Goal: Task Accomplishment & Management: Manage account settings

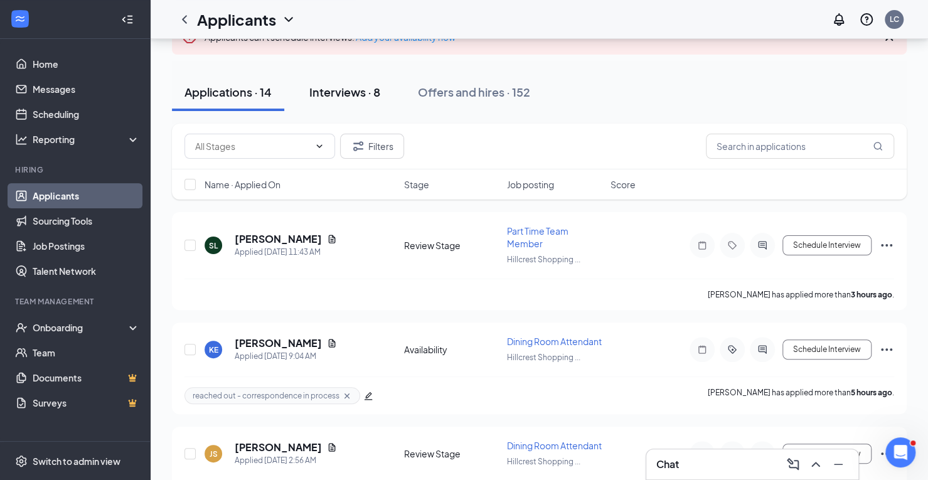
click at [361, 93] on div "Interviews · 8" at bounding box center [344, 92] width 71 height 16
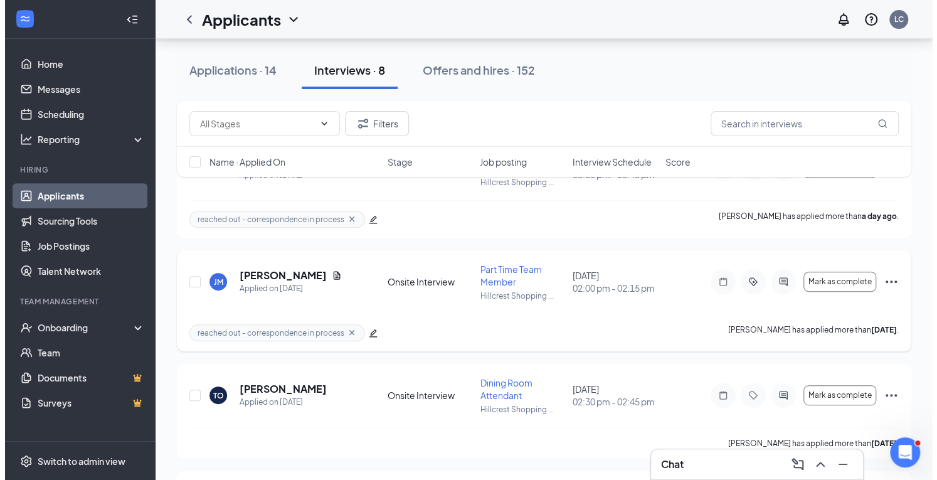
scroll to position [166, 0]
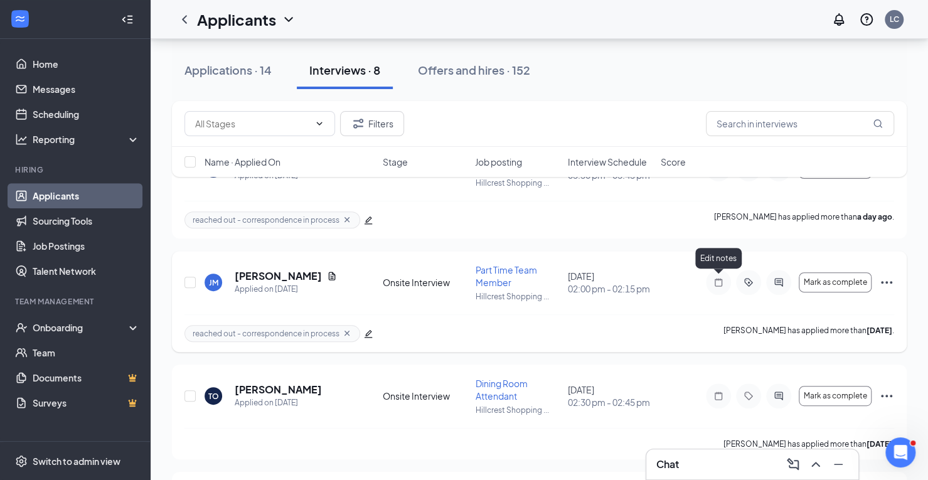
click at [717, 277] on icon "Note" at bounding box center [718, 282] width 15 height 10
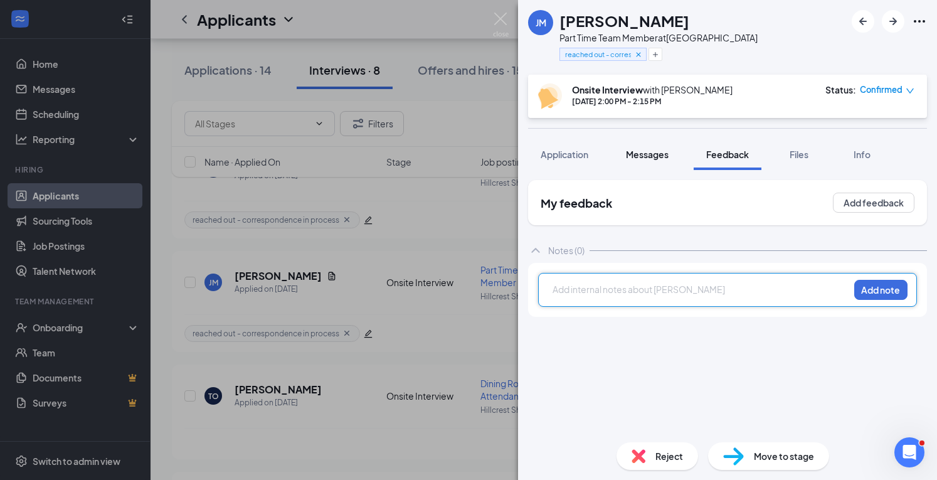
click at [642, 157] on span "Messages" at bounding box center [647, 154] width 43 height 11
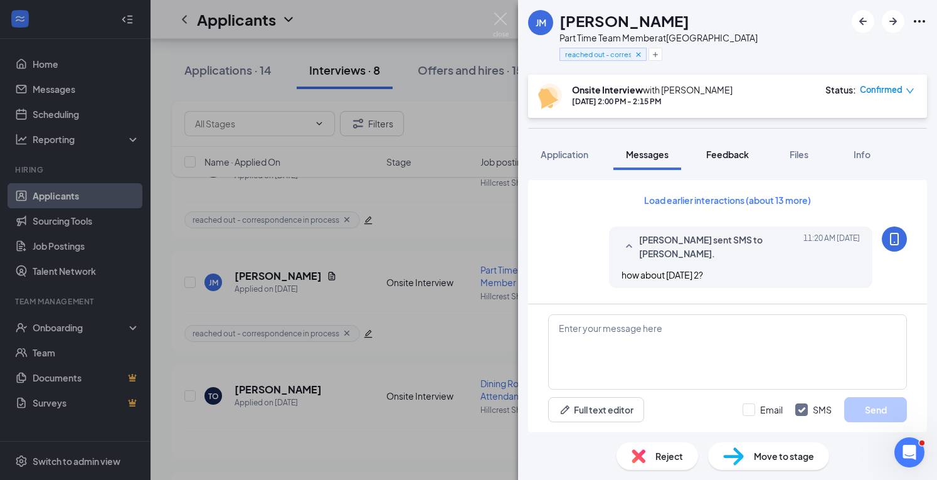
click at [721, 160] on button "Feedback" at bounding box center [728, 154] width 68 height 31
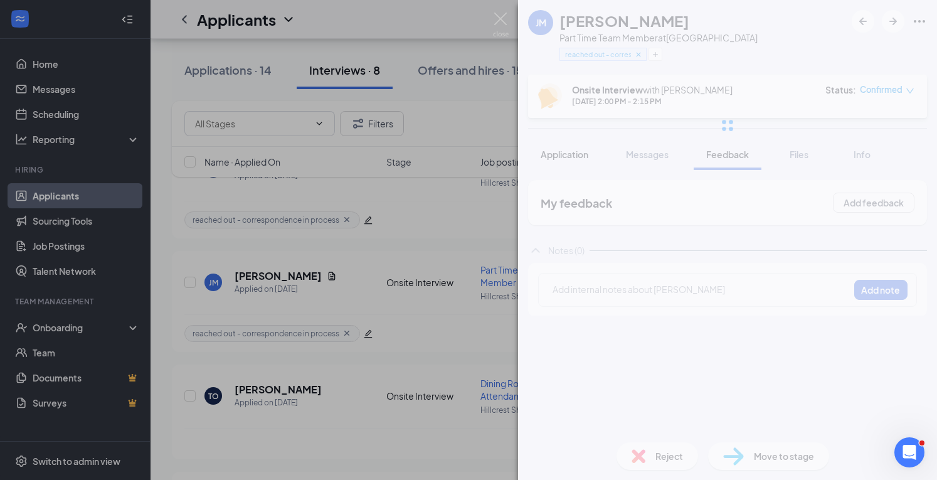
click at [561, 157] on span "Application" at bounding box center [565, 154] width 48 height 11
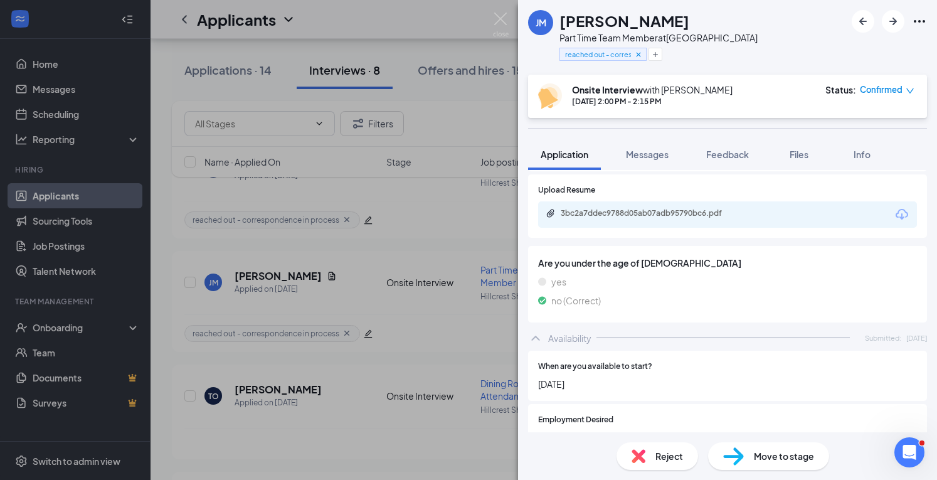
scroll to position [671, 0]
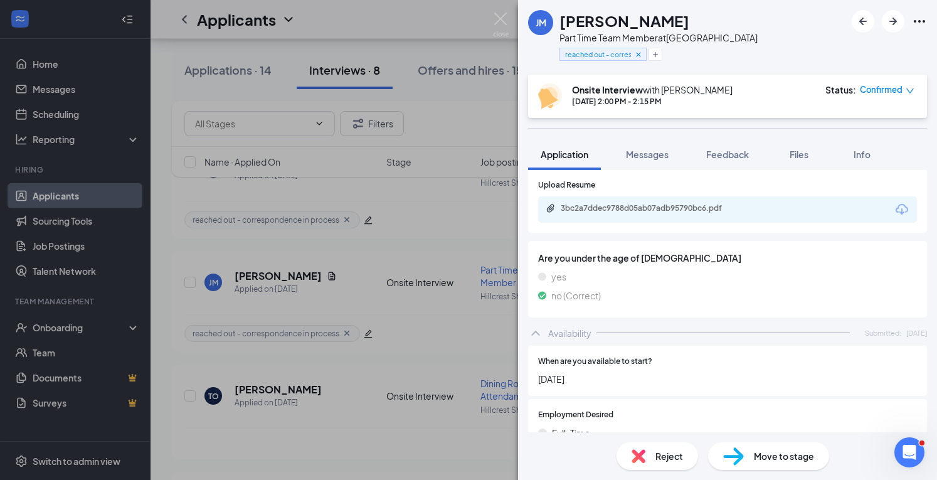
click at [671, 203] on div "3bc2a7ddec9788d05ab07adb95790bc6.pdf" at bounding box center [727, 209] width 379 height 26
click at [664, 203] on div "3bc2a7ddec9788d05ab07adb95790bc6.pdf" at bounding box center [649, 208] width 176 height 10
click at [729, 165] on button "Feedback" at bounding box center [728, 154] width 68 height 31
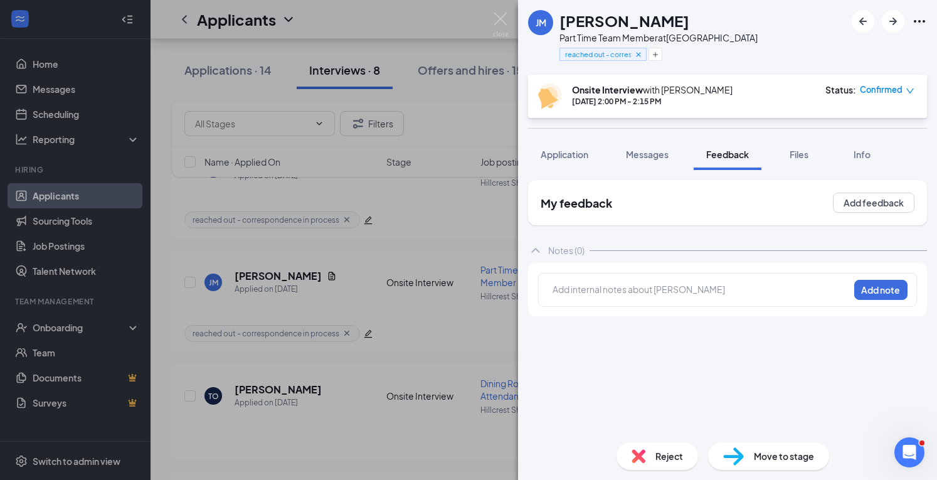
click at [600, 280] on div "Add internal notes about [PERSON_NAME] Add note" at bounding box center [727, 290] width 379 height 34
click at [587, 294] on div at bounding box center [700, 289] width 295 height 13
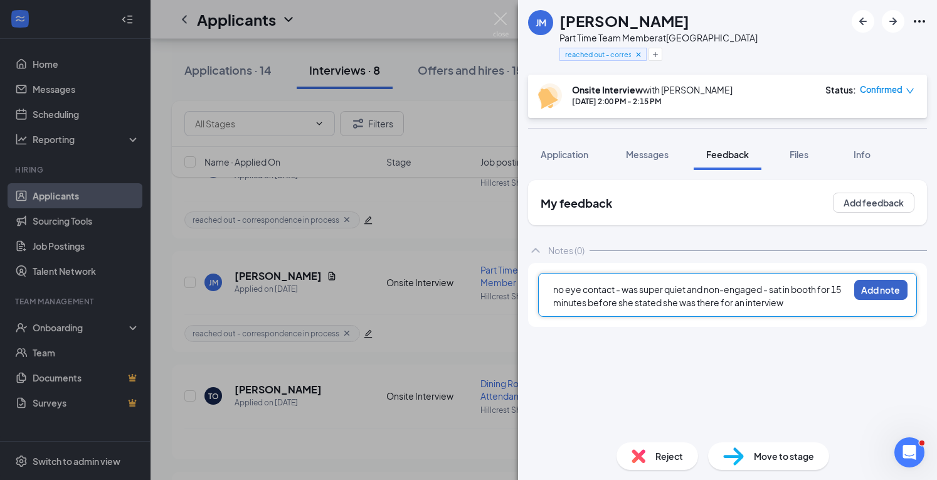
click at [877, 290] on button "Add note" at bounding box center [880, 290] width 53 height 20
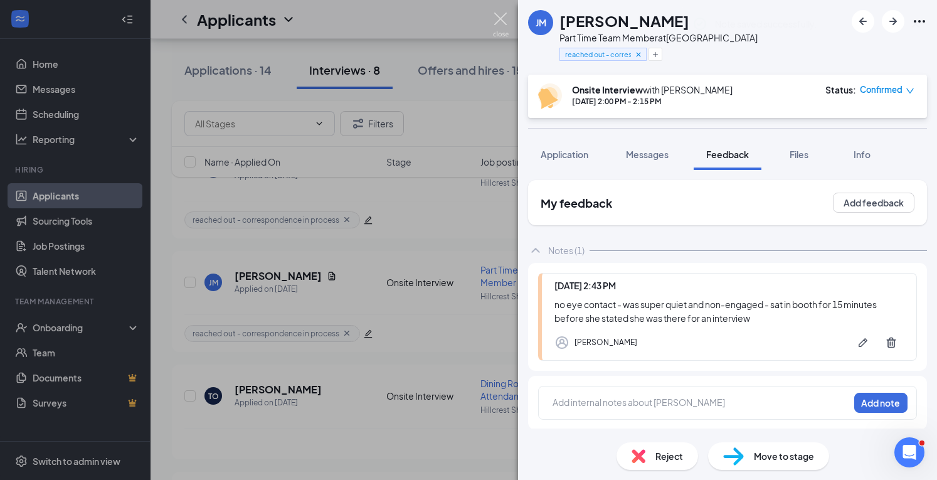
click at [500, 16] on img at bounding box center [501, 25] width 16 height 24
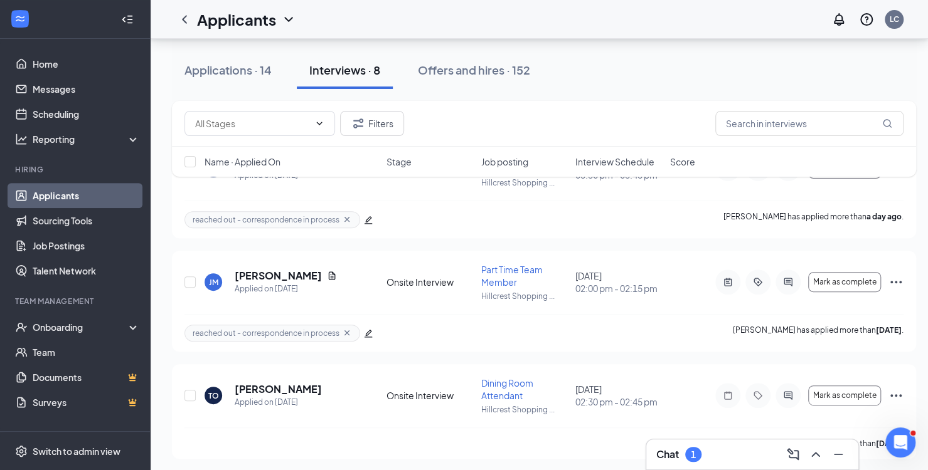
click at [736, 458] on div "Chat 1" at bounding box center [752, 455] width 192 height 20
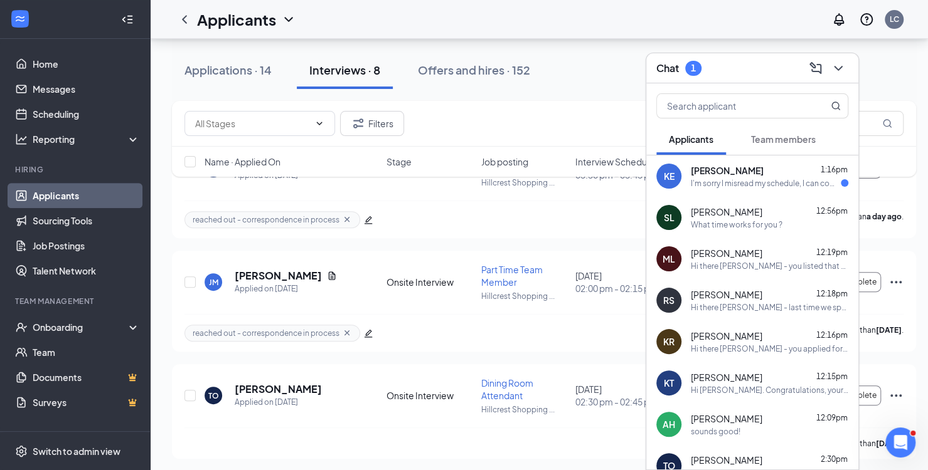
click at [711, 173] on span "[PERSON_NAME]" at bounding box center [727, 170] width 73 height 13
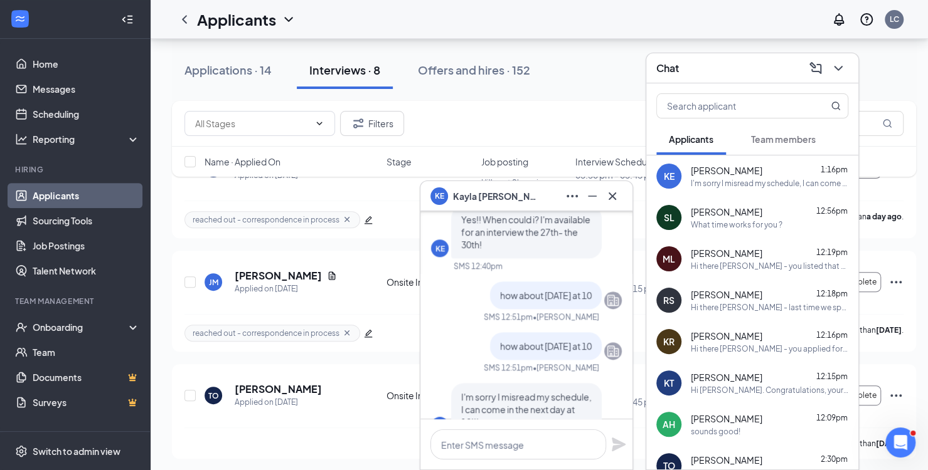
scroll to position [-34, 0]
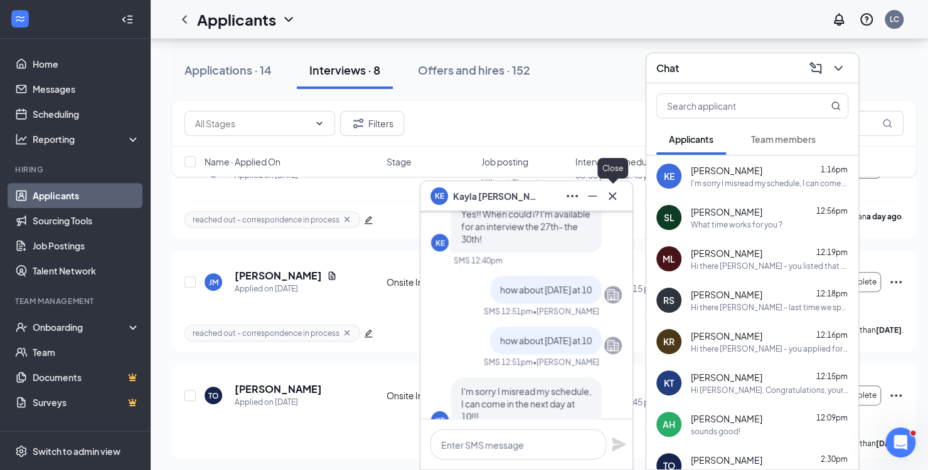
click at [613, 199] on icon "Cross" at bounding box center [612, 196] width 15 height 15
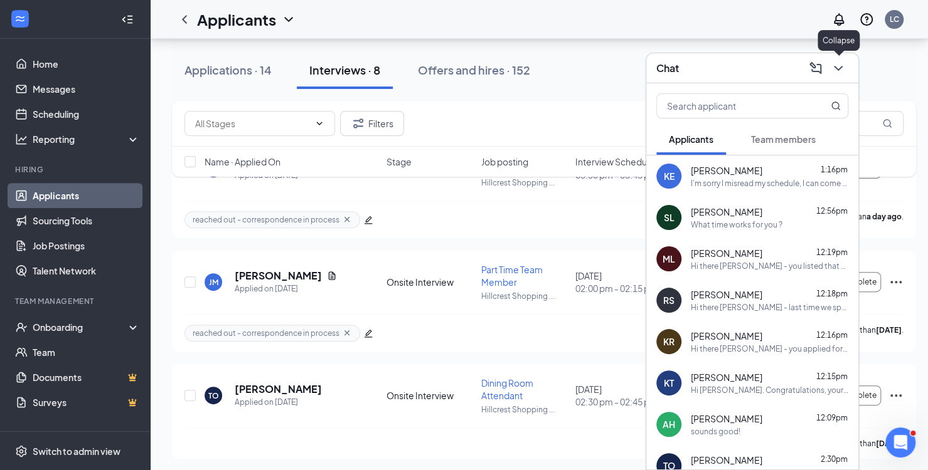
click at [842, 71] on icon "ChevronDown" at bounding box center [838, 68] width 15 height 15
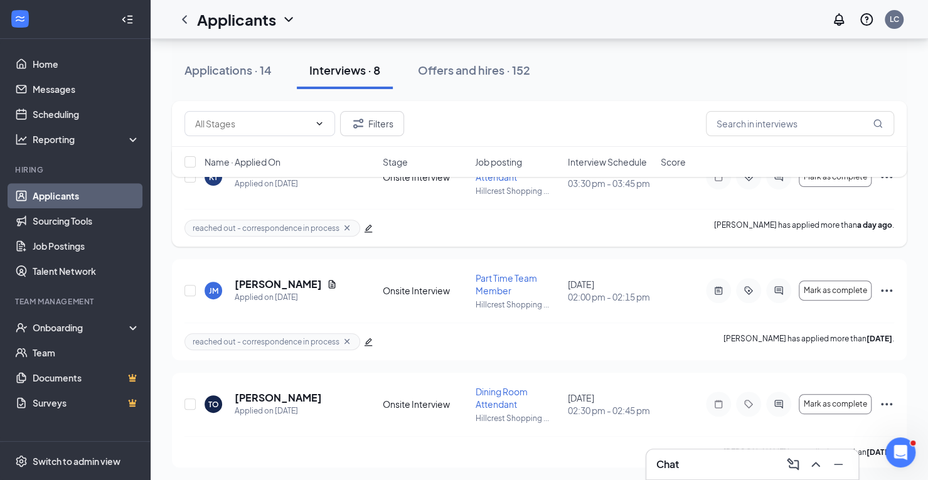
scroll to position [0, 0]
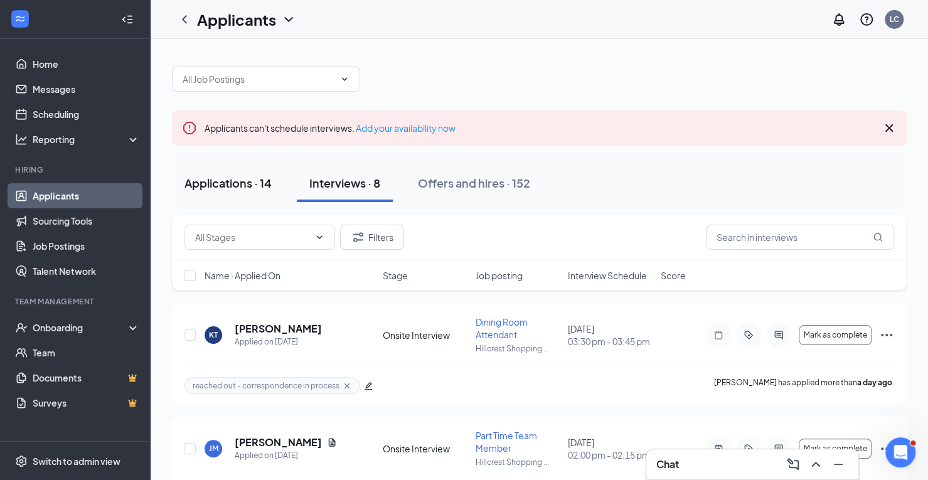
click at [215, 179] on div "Applications · 14" at bounding box center [227, 183] width 87 height 16
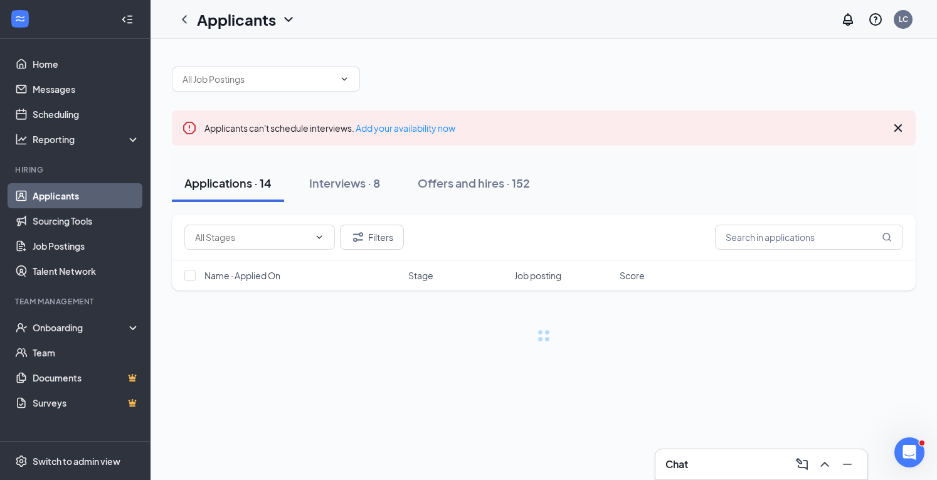
click at [708, 459] on div "Chat" at bounding box center [762, 464] width 192 height 20
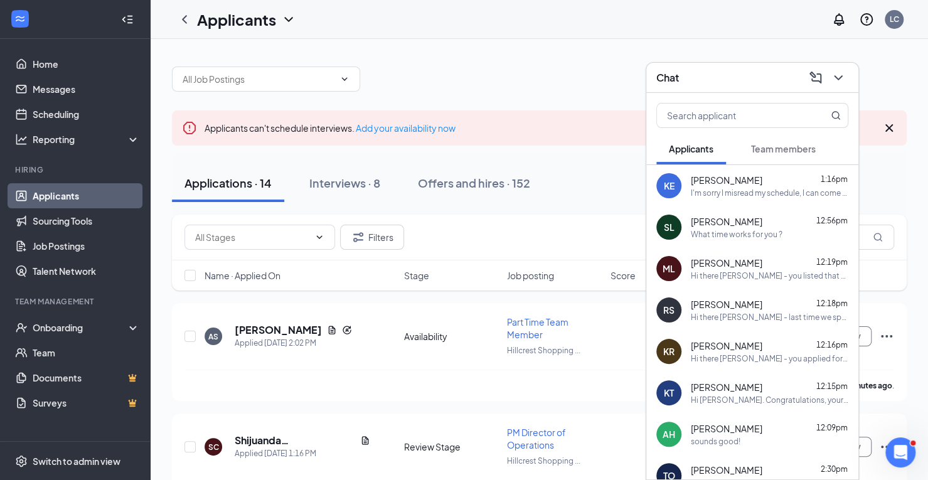
click at [721, 193] on div "I'm sorry I misread my schedule, I can come in the next day at 10!!!" at bounding box center [769, 193] width 157 height 11
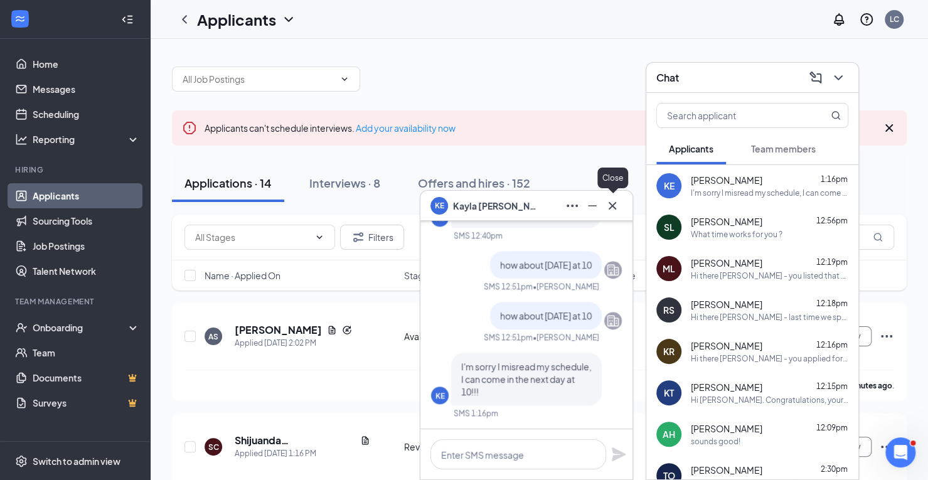
click at [610, 208] on icon "Cross" at bounding box center [612, 205] width 8 height 8
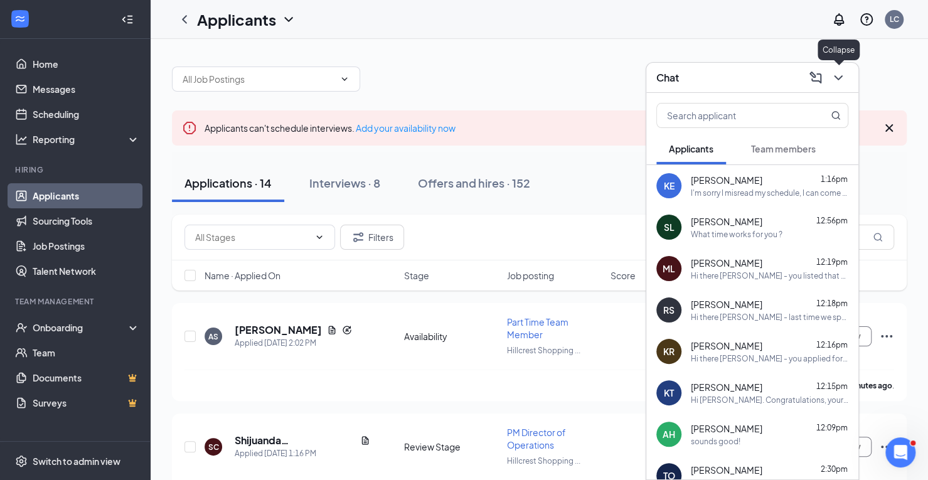
click at [834, 80] on icon "ChevronDown" at bounding box center [838, 77] width 15 height 15
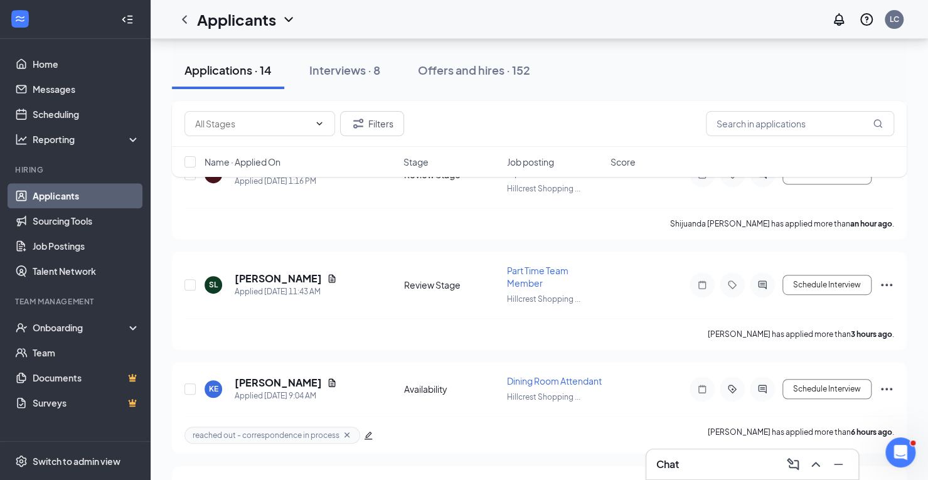
scroll to position [316, 0]
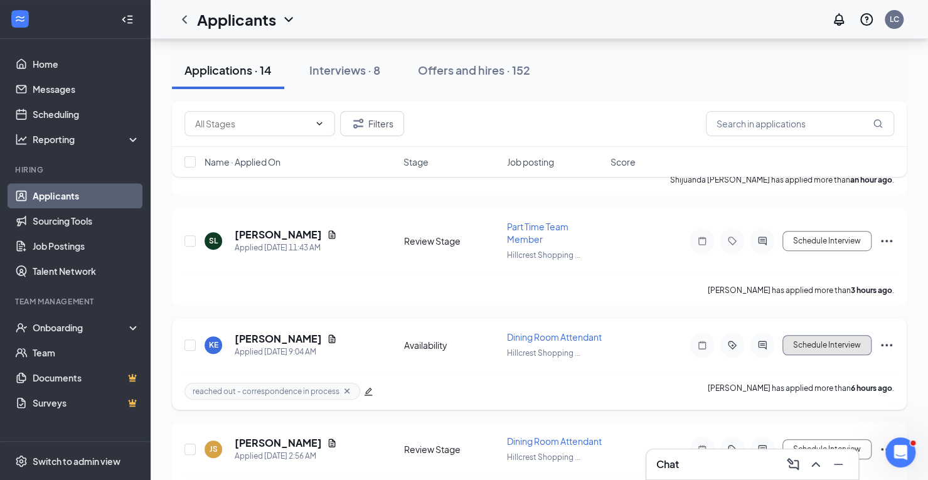
click at [805, 344] on button "Schedule Interview" at bounding box center [826, 345] width 89 height 20
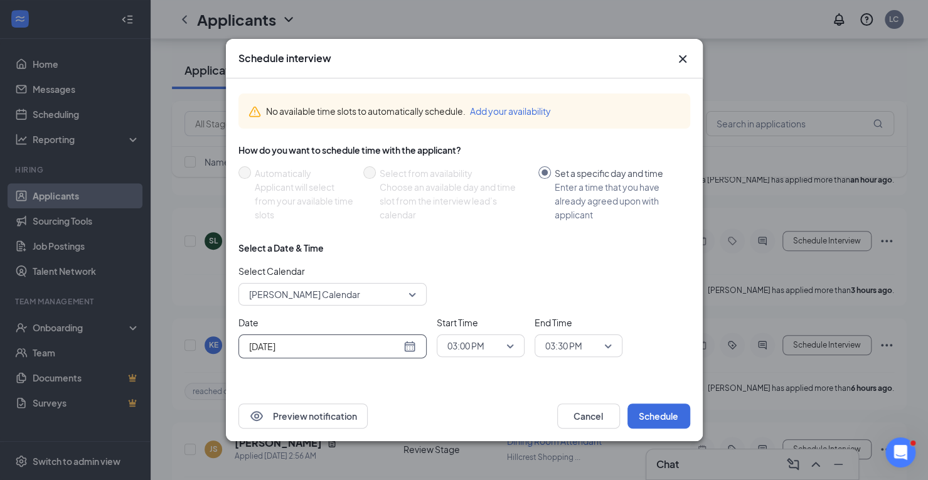
click at [412, 346] on div "[DATE]" at bounding box center [332, 346] width 167 height 14
type input "[DATE]"
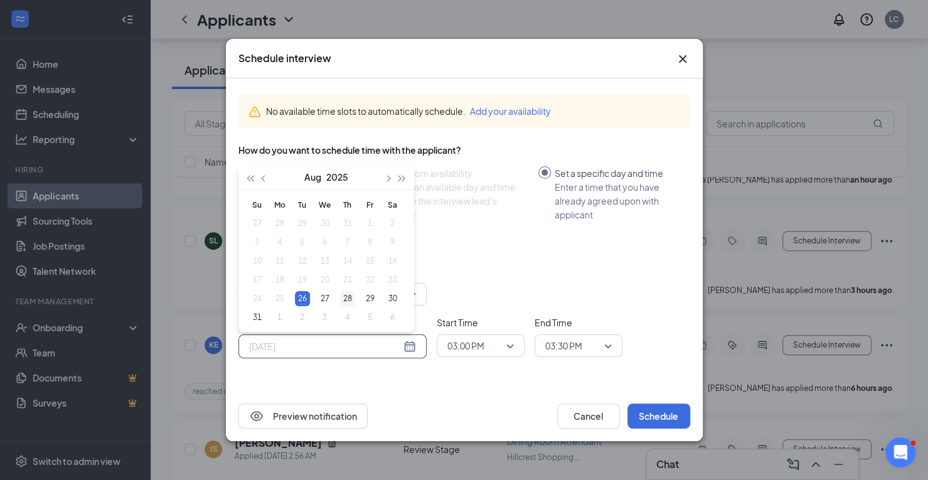
click at [353, 297] on div "28" at bounding box center [347, 298] width 15 height 15
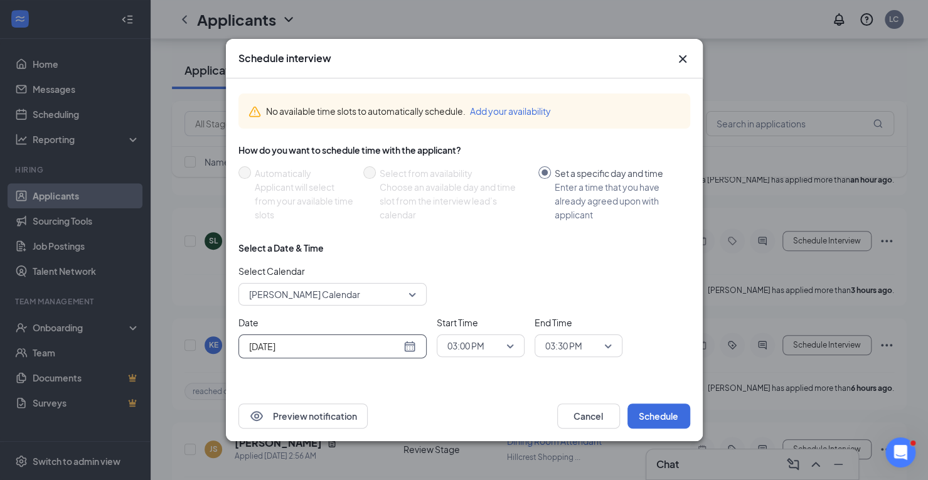
click at [482, 351] on span "03:00 PM" at bounding box center [465, 345] width 37 height 19
click at [479, 243] on span "10:00 AM" at bounding box center [465, 244] width 37 height 14
click at [576, 346] on span "03:30 PM" at bounding box center [563, 345] width 37 height 19
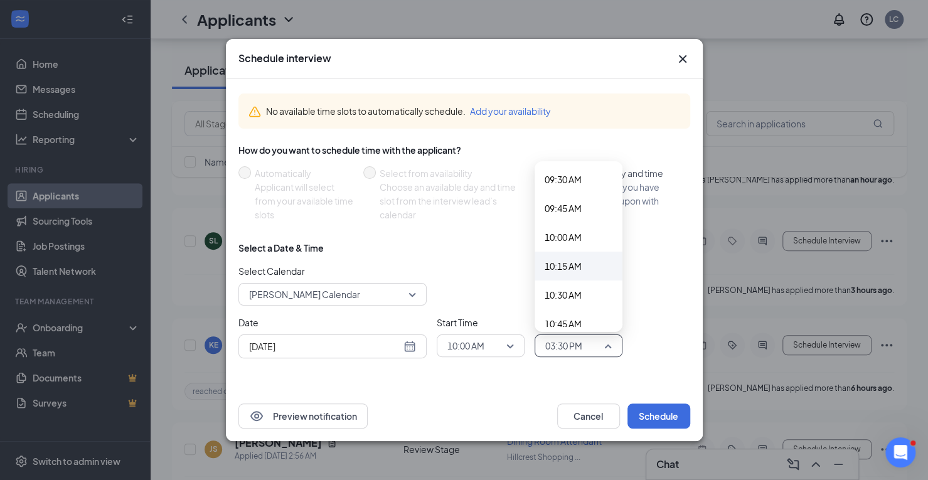
scroll to position [1097, 0]
click at [564, 260] on span "10:15 AM" at bounding box center [562, 267] width 37 height 14
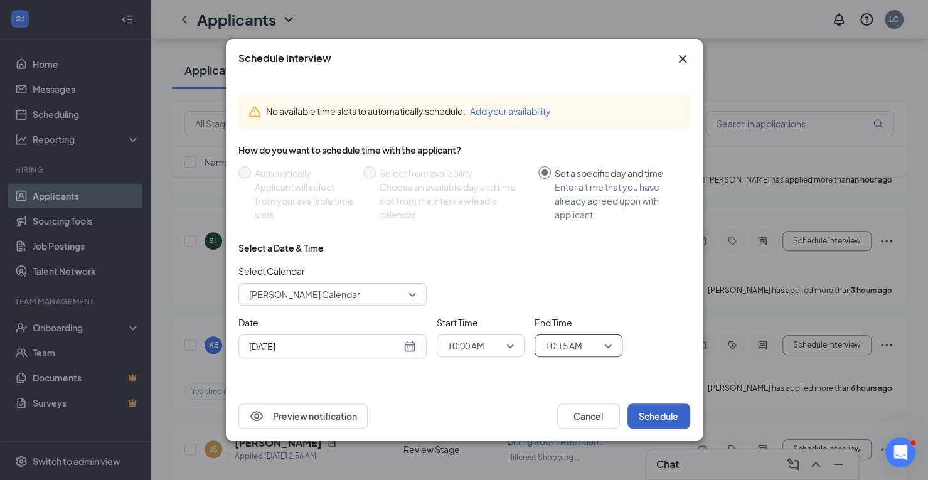
click at [654, 419] on button "Schedule" at bounding box center [658, 415] width 63 height 25
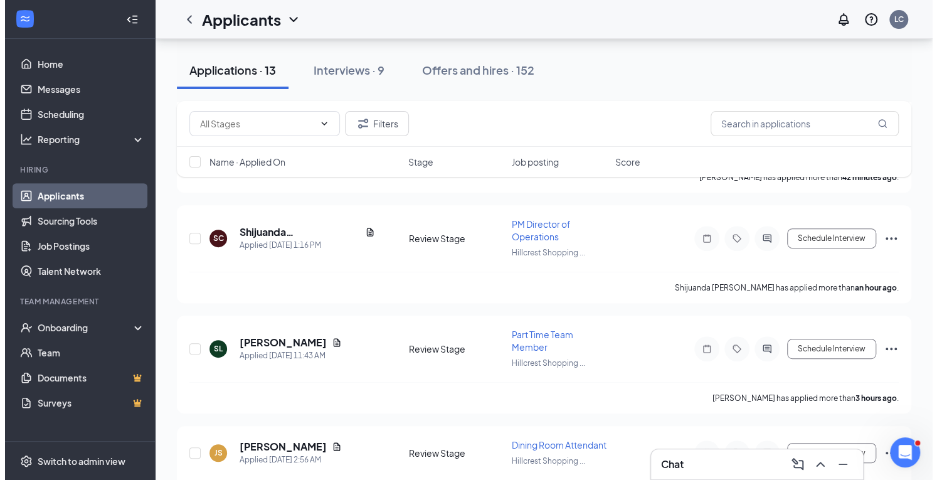
scroll to position [226, 0]
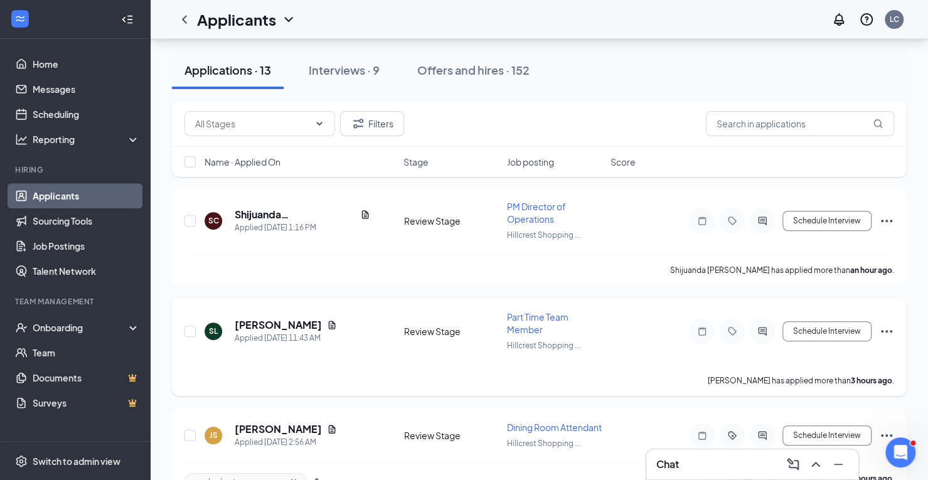
click at [757, 329] on icon "ActiveChat" at bounding box center [762, 331] width 15 height 10
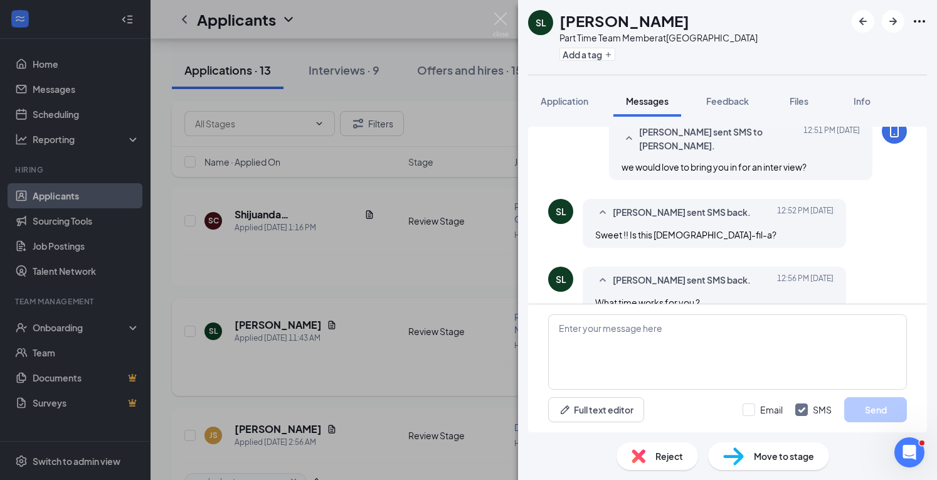
scroll to position [409, 0]
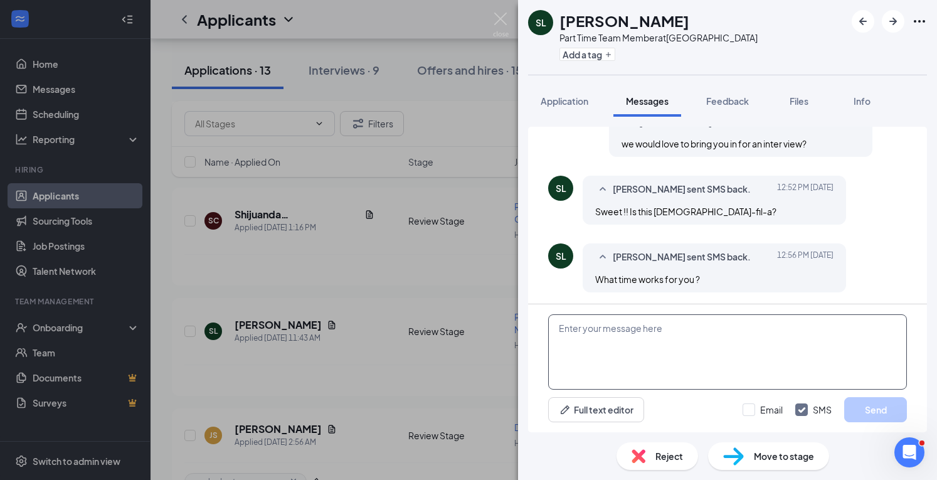
click at [606, 335] on textarea at bounding box center [727, 351] width 359 height 75
type textarea "it is! what is a good time frame for you to come in"
click at [863, 407] on button "Send" at bounding box center [875, 409] width 63 height 25
click at [598, 58] on button "Add a tag" at bounding box center [588, 54] width 56 height 13
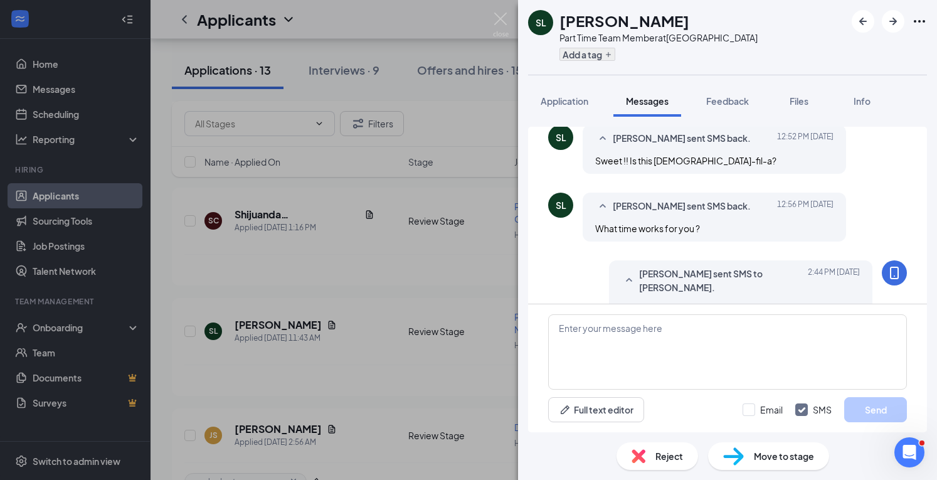
scroll to position [489, 0]
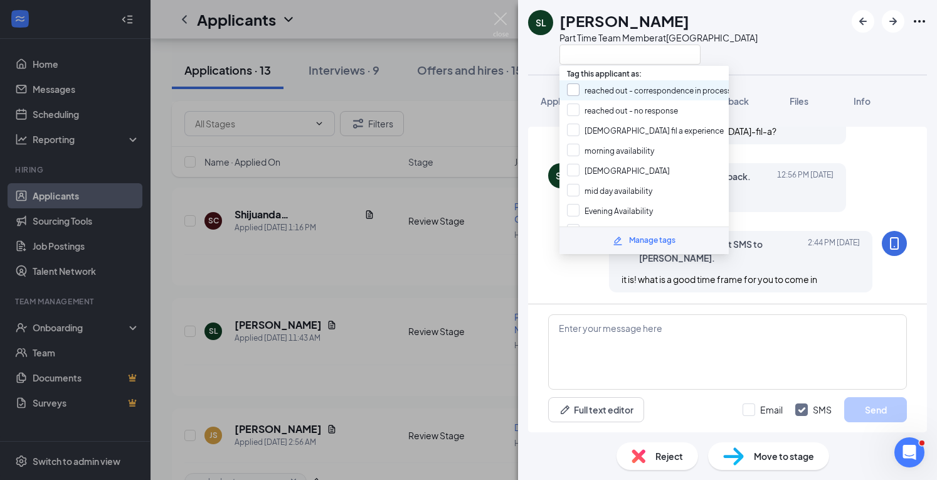
click at [576, 90] on input "reached out - correspondence in process" at bounding box center [649, 90] width 164 height 14
checkbox input "true"
click at [535, 74] on div "SL [PERSON_NAME] Part Time Team Member at [GEOGRAPHIC_DATA]" at bounding box center [727, 37] width 419 height 75
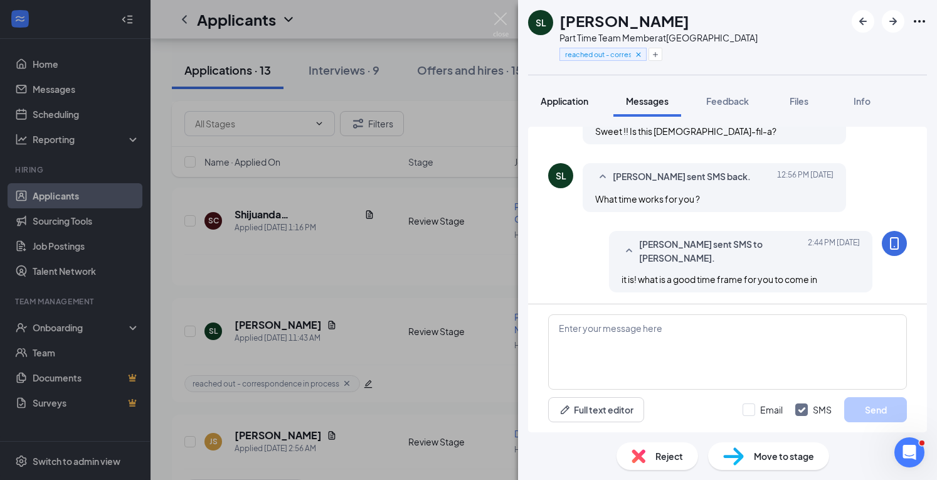
click at [587, 92] on button "Application" at bounding box center [564, 100] width 73 height 31
